Goal: Task Accomplishment & Management: Manage account settings

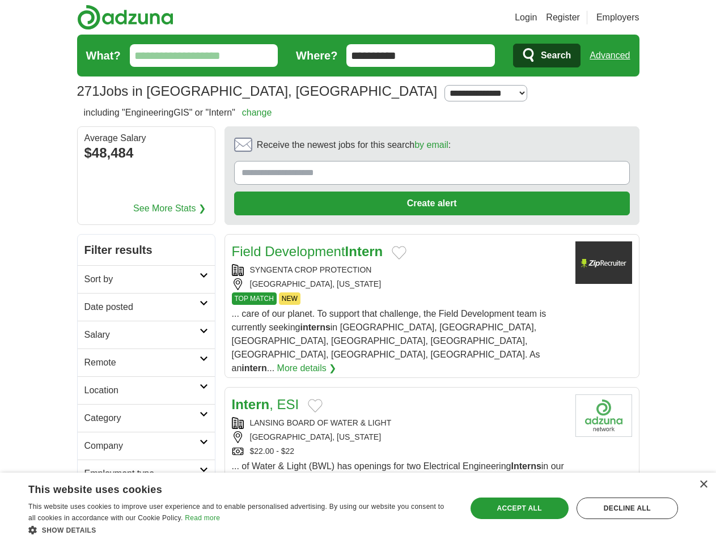
click at [537, 18] on link "Login" at bounding box center [525, 18] width 22 height 14
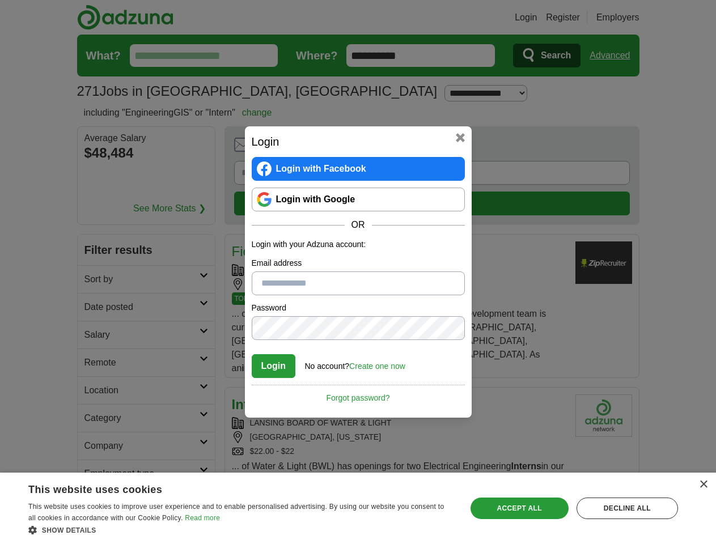
click at [631, 18] on div "Login Login with Facebook Login with Google OR Login with your Adzuna account: …" at bounding box center [358, 272] width 716 height 544
click at [614, 56] on div "Login Login with Facebook Login with Google OR Login with your Adzuna account: …" at bounding box center [358, 272] width 716 height 544
click at [137, 154] on div "Login Login with Facebook Login with Google OR Login with your Adzuna account: …" at bounding box center [358, 272] width 716 height 544
click at [400, 148] on h2 "Login" at bounding box center [358, 141] width 213 height 17
click at [662, 148] on div "Login Login with Facebook Login with Google OR Login with your Adzuna account: …" at bounding box center [358, 272] width 716 height 544
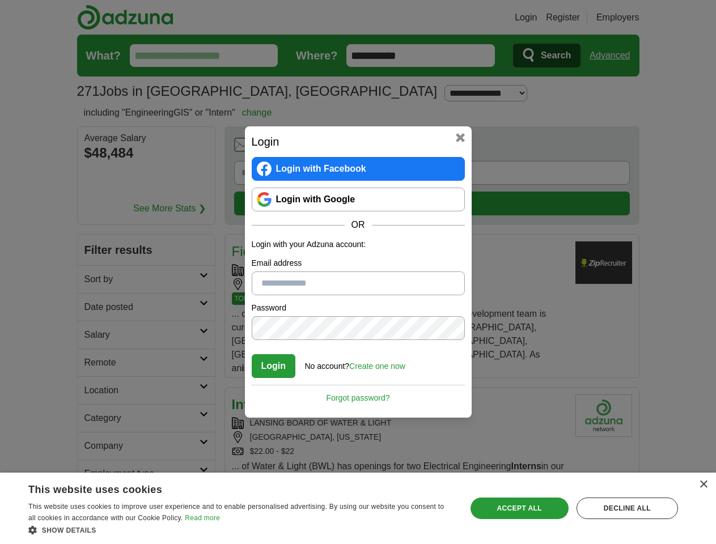
click at [95, 224] on div "Login Login with Facebook Login with Google OR Login with your Adzuna account: …" at bounding box center [358, 272] width 716 height 544
click at [95, 252] on div "Login Login with Facebook Login with Google OR Login with your Adzuna account: …" at bounding box center [358, 272] width 716 height 544
click at [95, 280] on div "Login Login with Facebook Login with Google OR Login with your Adzuna account: …" at bounding box center [358, 272] width 716 height 544
click at [95, 308] on div "Login Login with Facebook Login with Google OR Login with your Adzuna account: …" at bounding box center [358, 272] width 716 height 544
